Goal: Task Accomplishment & Management: Use online tool/utility

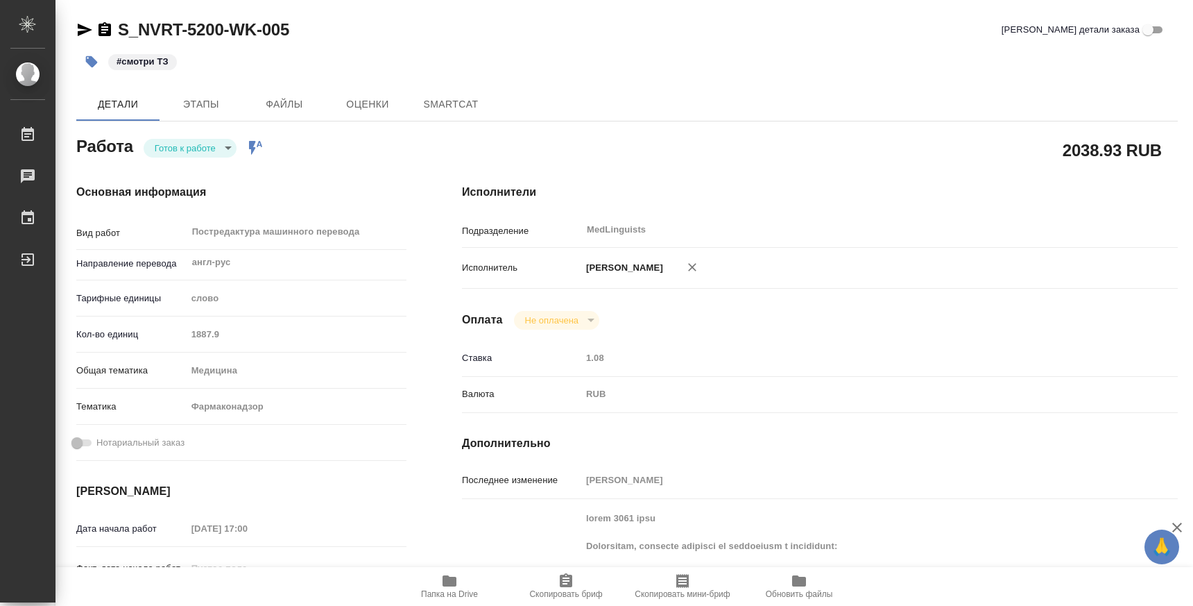
type textarea "x"
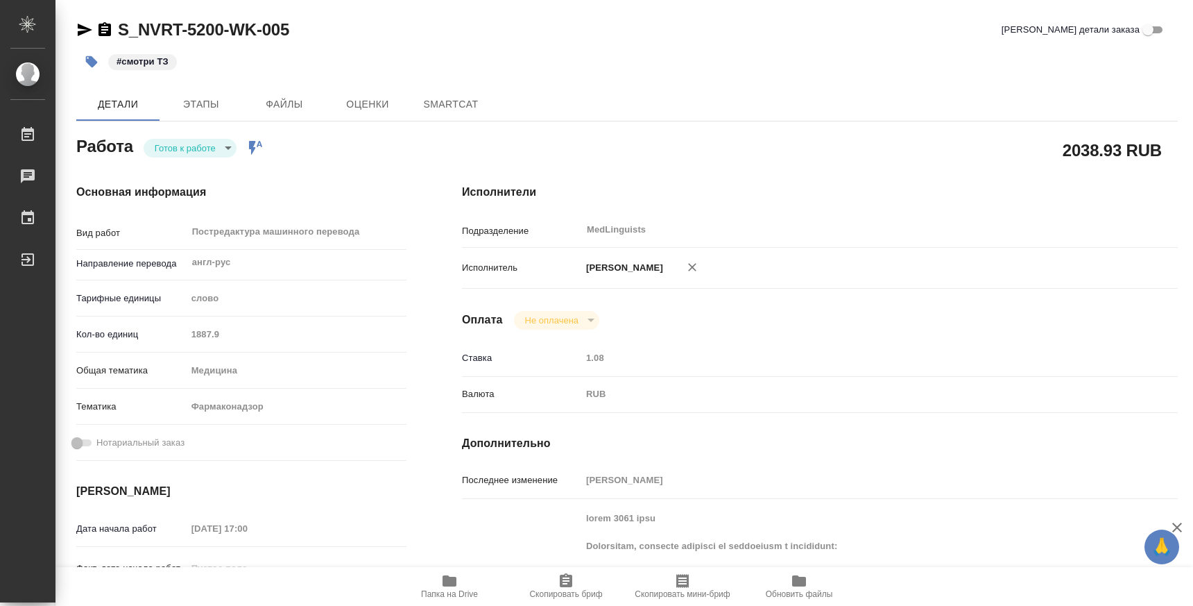
type textarea "x"
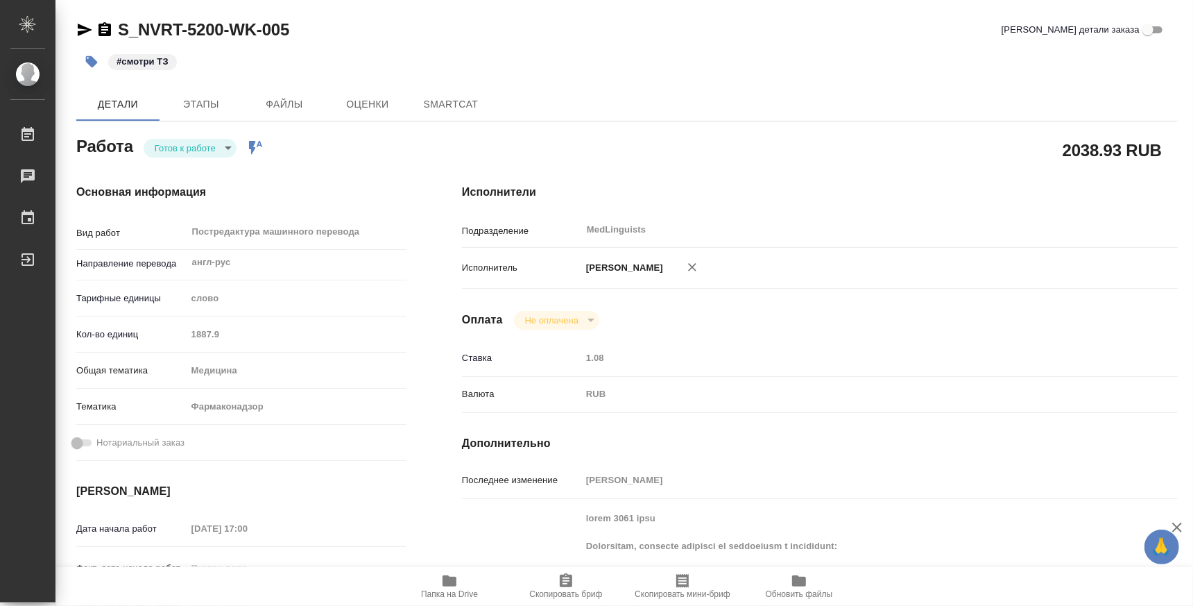
type textarea "x"
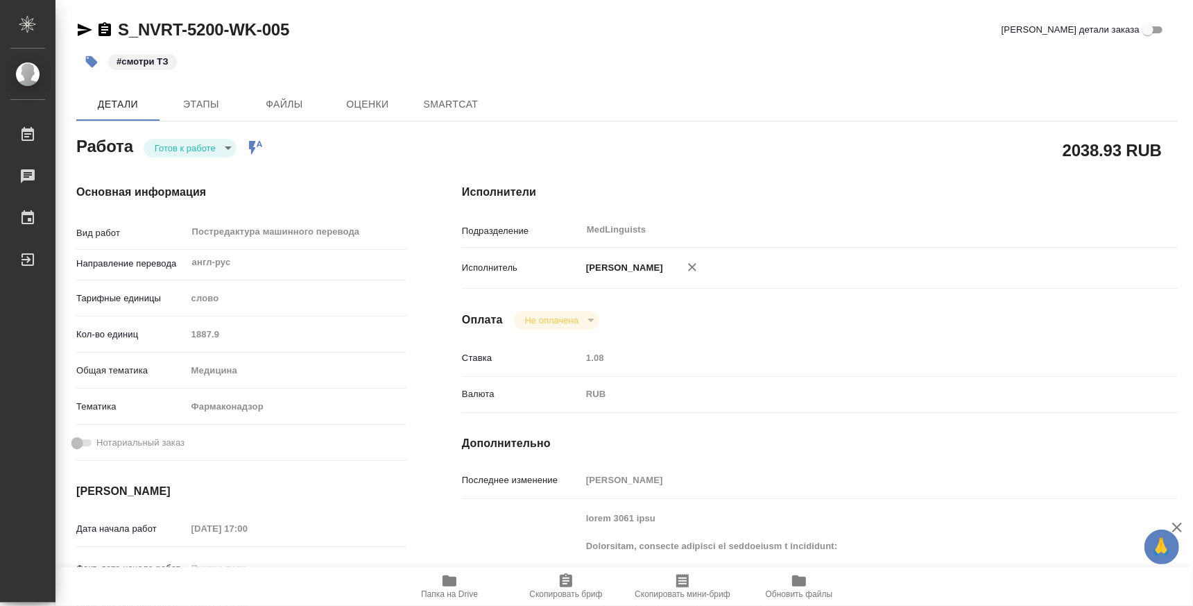
type textarea "x"
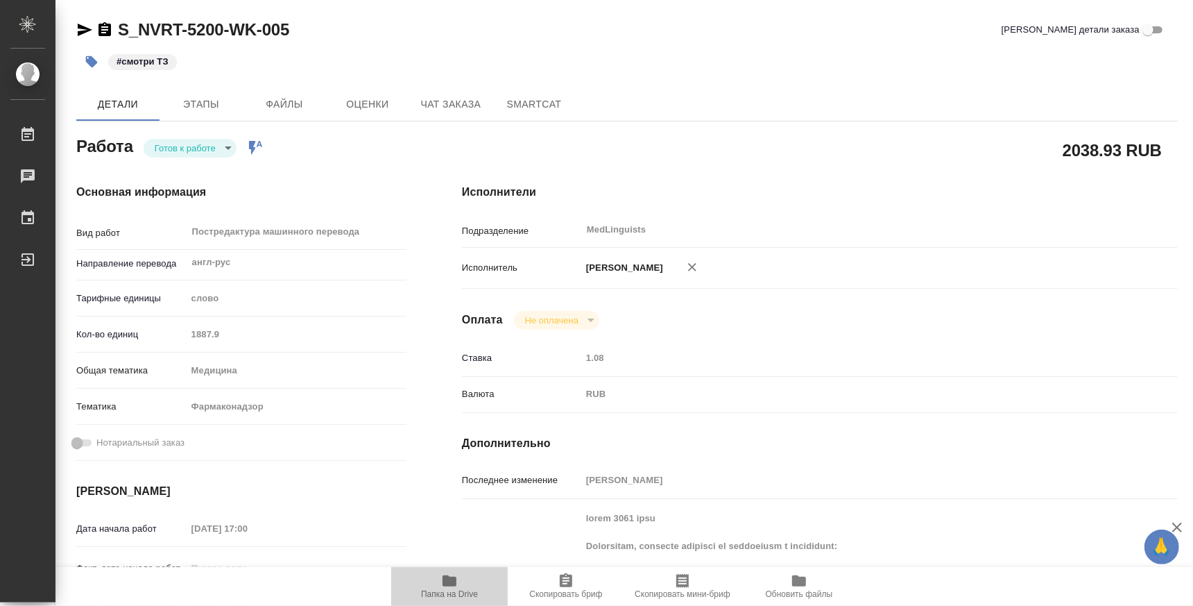
click at [458, 593] on span "Папка на Drive" at bounding box center [449, 594] width 57 height 10
type textarea "x"
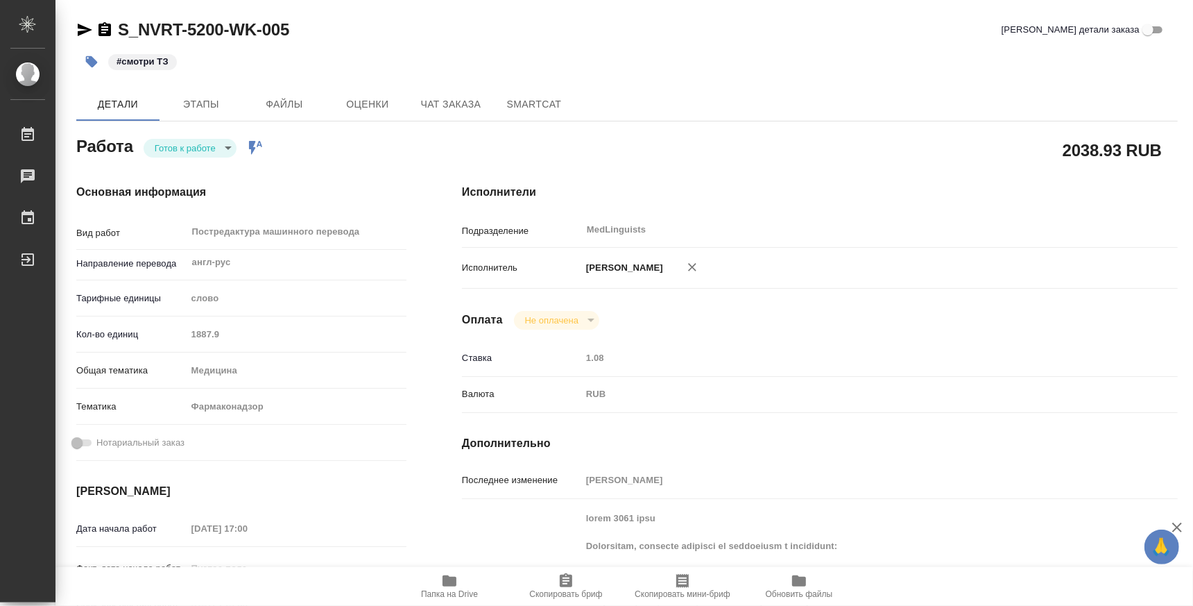
type textarea "x"
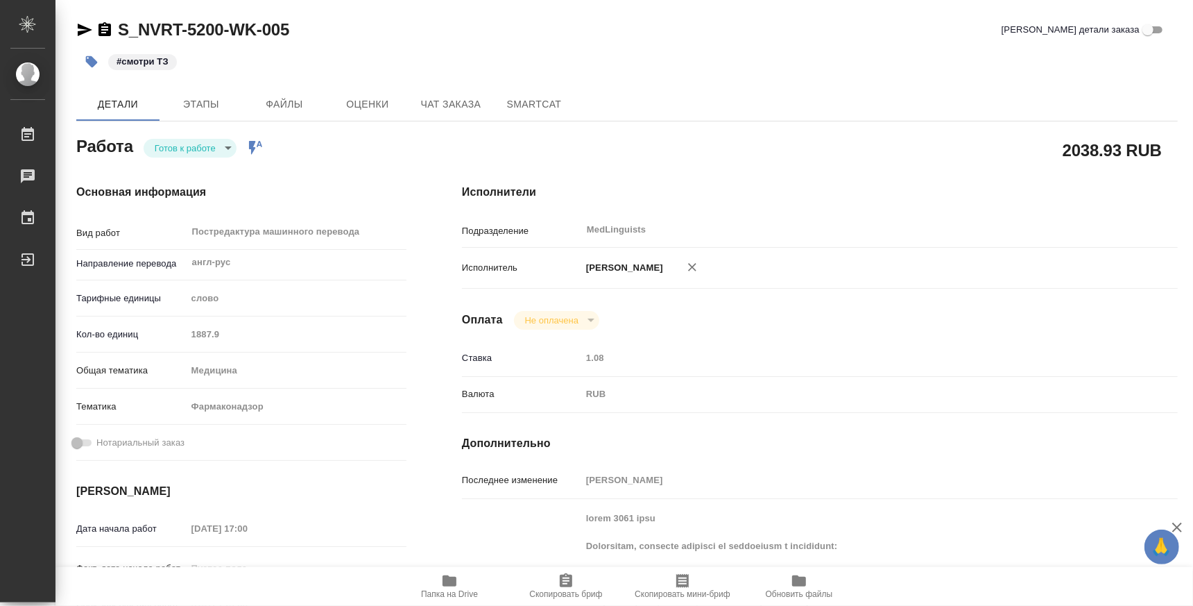
type textarea "x"
